Goal: Task Accomplishment & Management: Complete application form

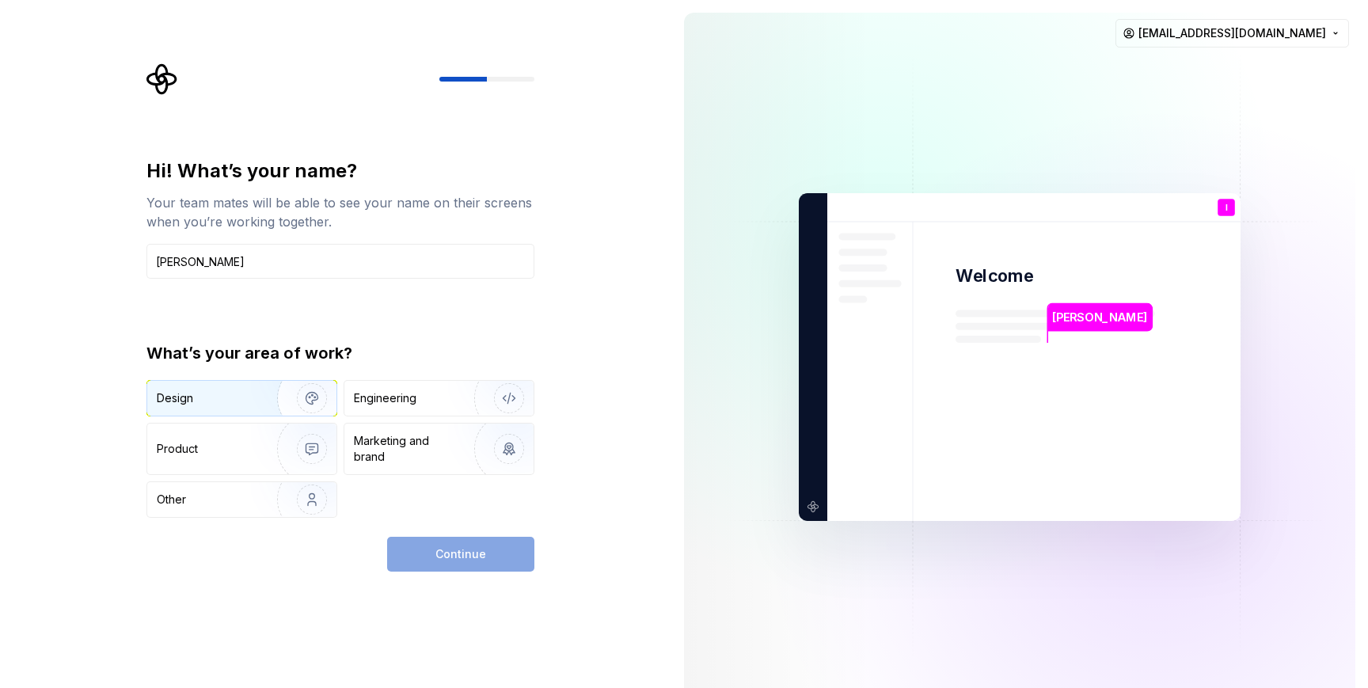
type input "[PERSON_NAME]"
click at [253, 401] on img "button" at bounding box center [301, 398] width 101 height 106
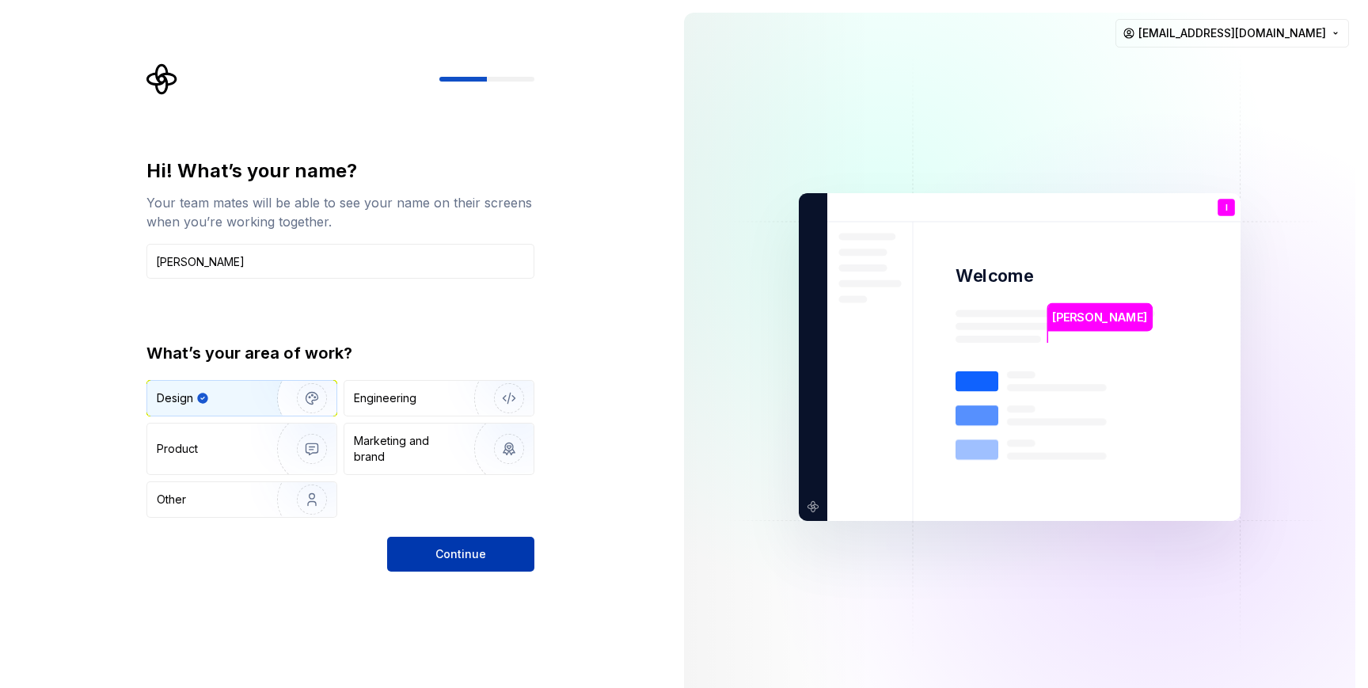
click at [437, 561] on span "Continue" at bounding box center [460, 554] width 51 height 16
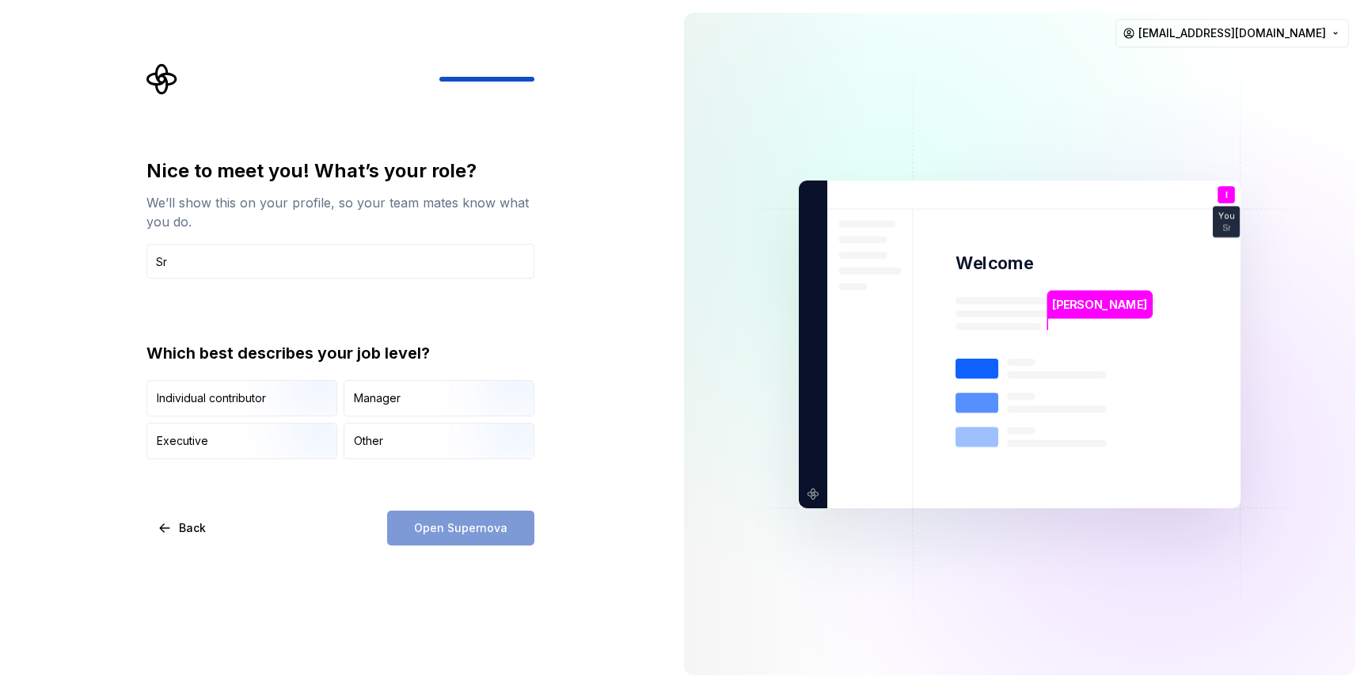
type input "S"
type input "UX/UI designer"
click at [310, 508] on div "Nice to meet you! What’s your role? We’ll show this on your profile, so your te…" at bounding box center [340, 351] width 388 height 387
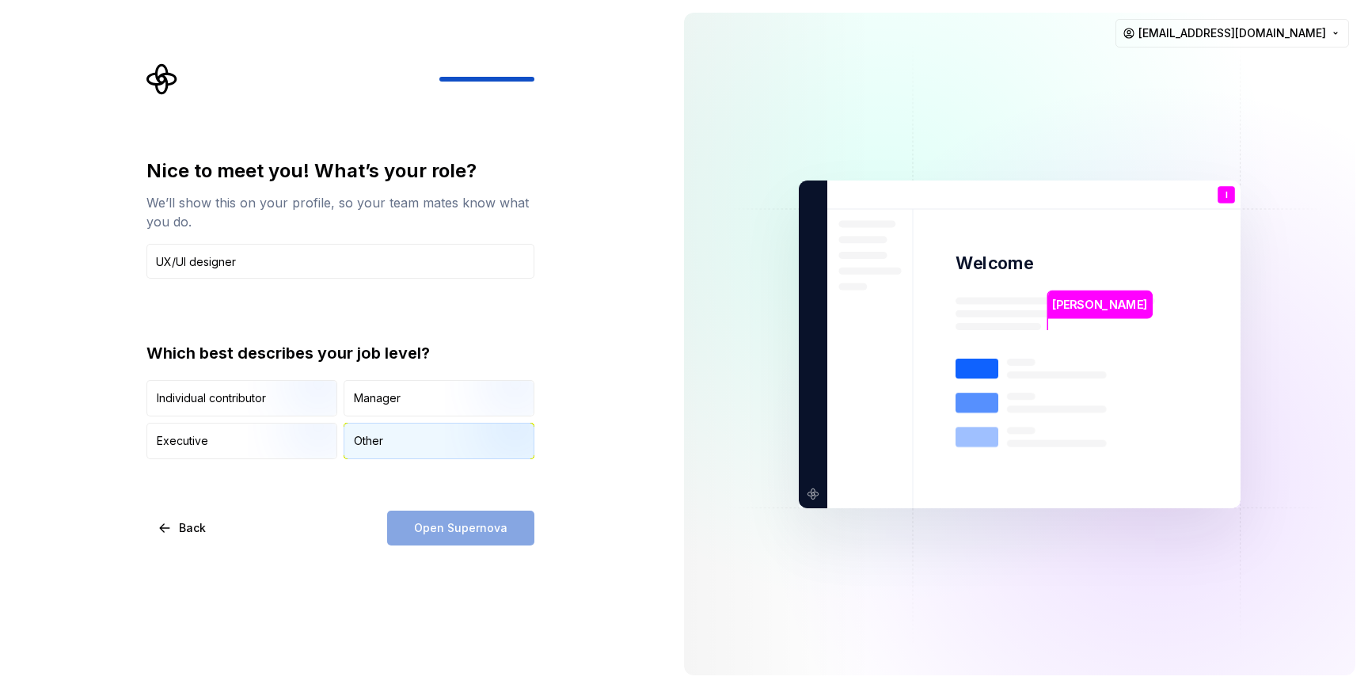
click at [375, 443] on div "Other" at bounding box center [368, 441] width 29 height 16
click at [472, 531] on span "Open Supernova" at bounding box center [460, 528] width 93 height 16
